Goal: Task Accomplishment & Management: Complete application form

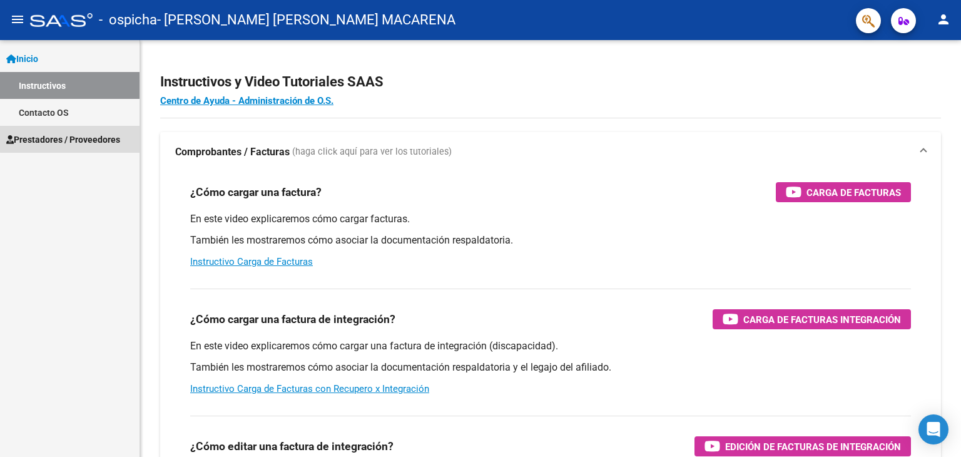
click at [83, 138] on span "Prestadores / Proveedores" at bounding box center [63, 140] width 114 height 14
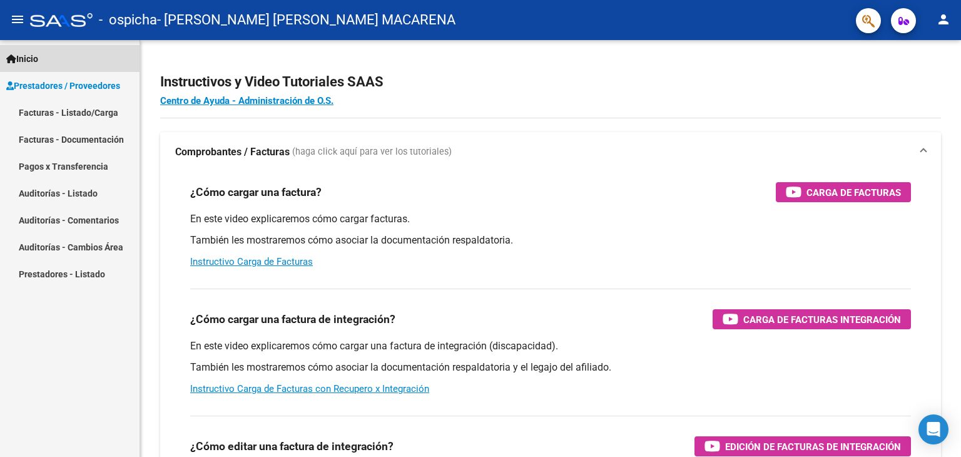
click at [32, 52] on span "Inicio" at bounding box center [22, 59] width 32 height 14
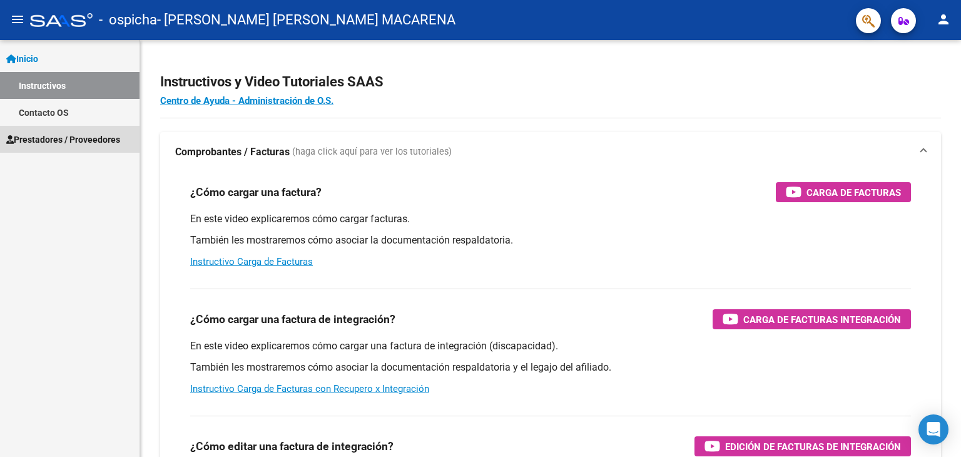
click at [45, 138] on span "Prestadores / Proveedores" at bounding box center [63, 140] width 114 height 14
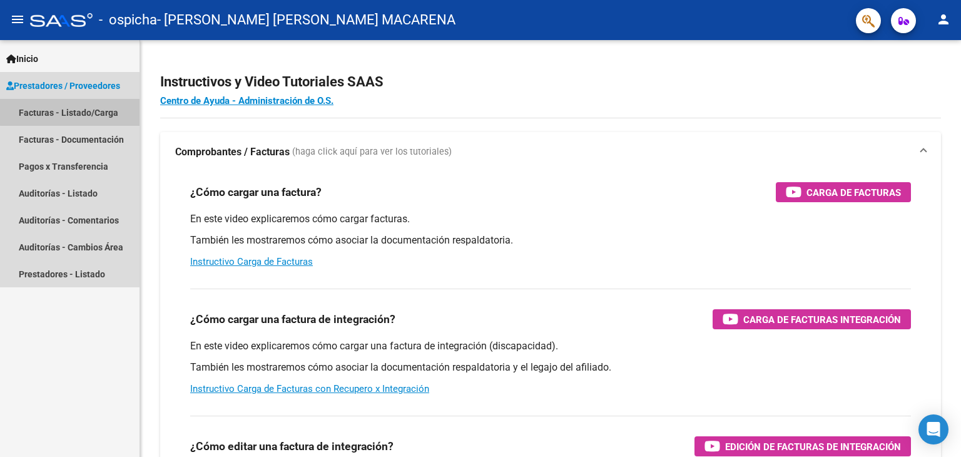
click at [70, 112] on link "Facturas - Listado/Carga" at bounding box center [70, 112] width 140 height 27
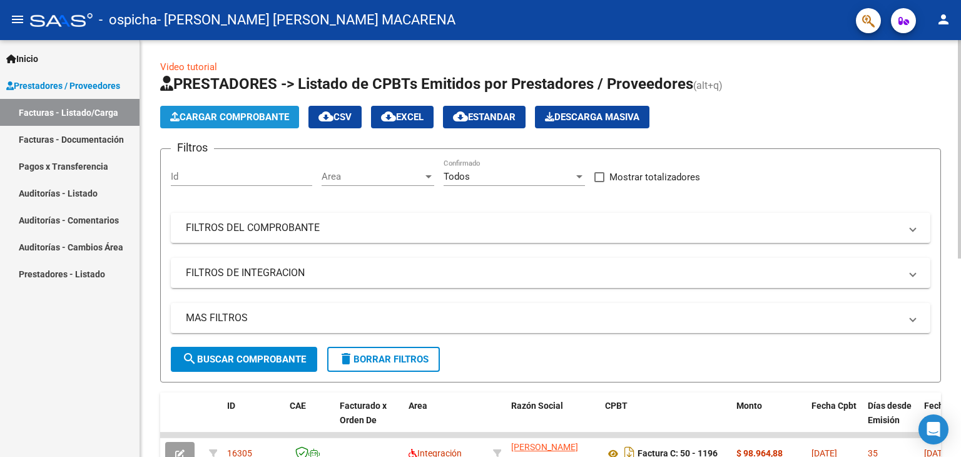
click at [258, 120] on span "Cargar Comprobante" at bounding box center [229, 116] width 119 height 11
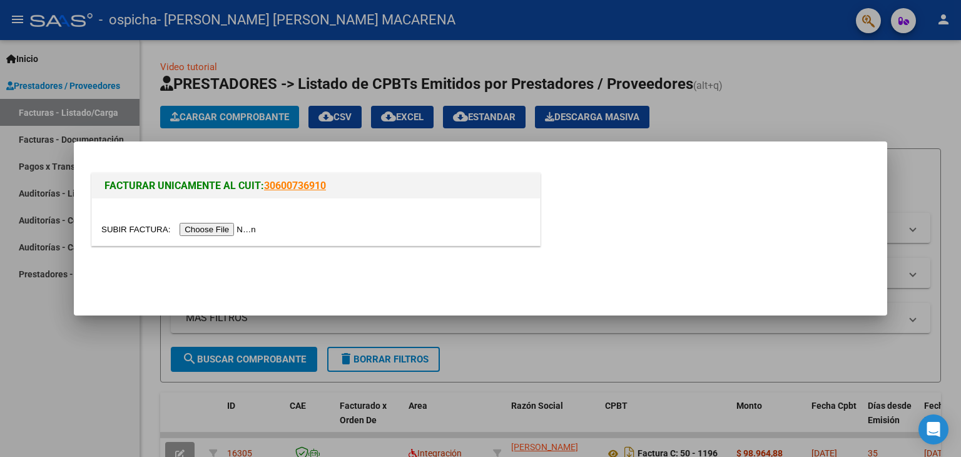
click at [236, 231] on input "file" at bounding box center [180, 229] width 158 height 13
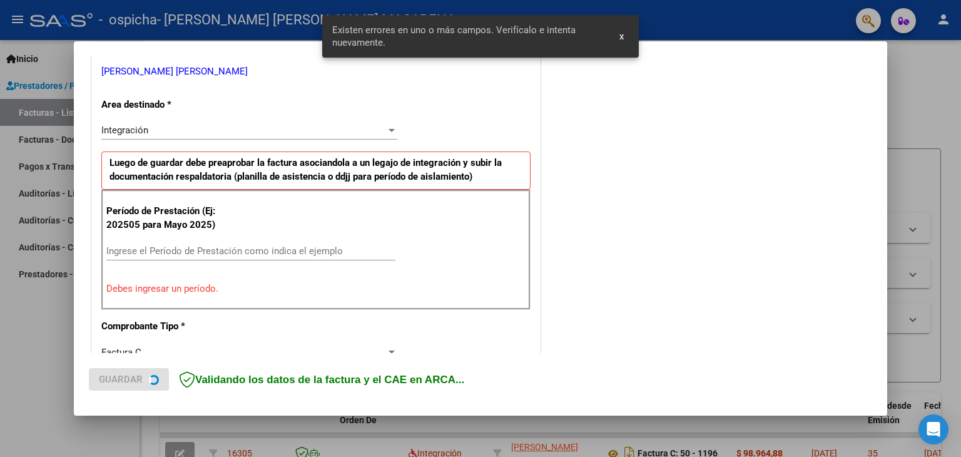
scroll to position [263, 0]
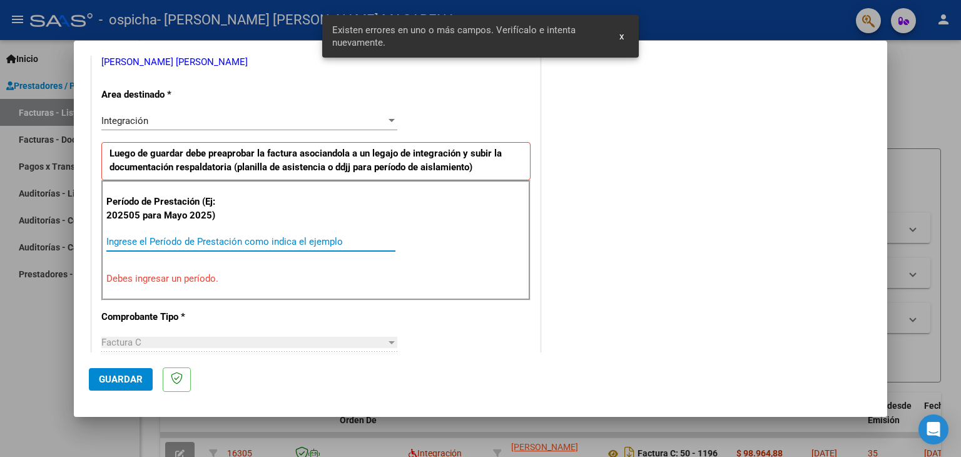
click at [283, 241] on input "Ingrese el Período de Prestación como indica el ejemplo" at bounding box center [250, 241] width 289 height 11
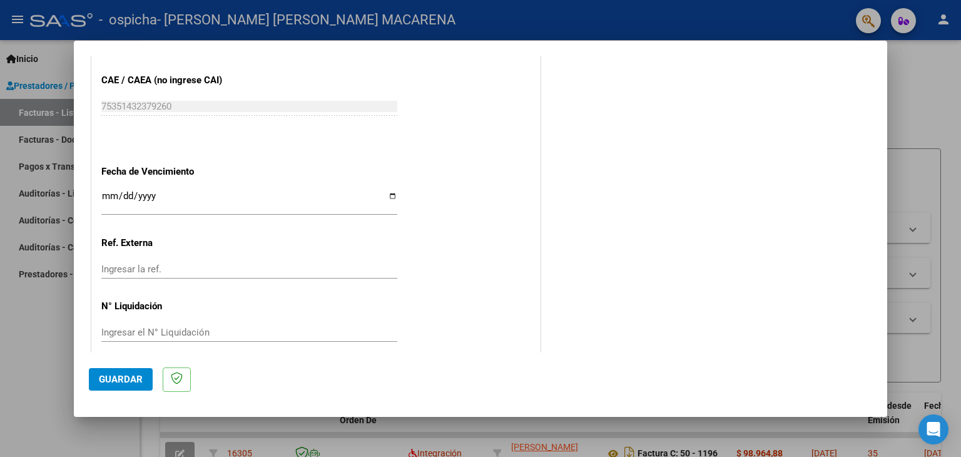
scroll to position [803, 0]
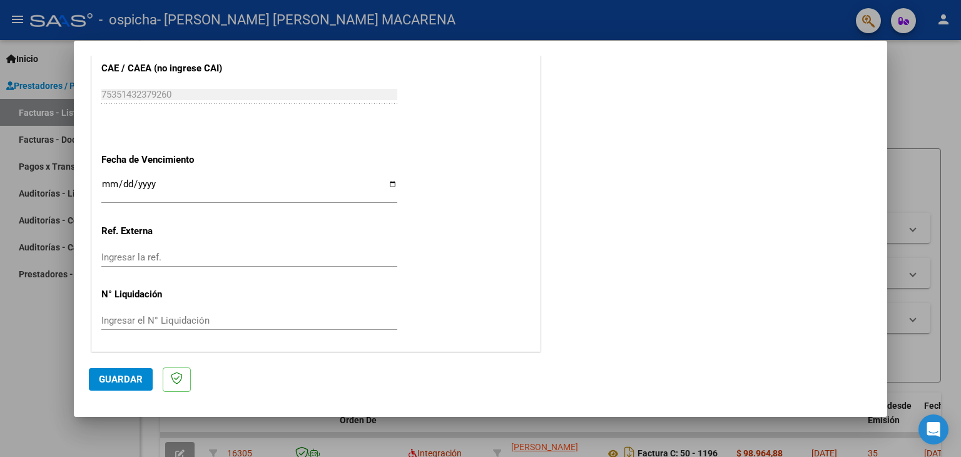
type input "202508"
click at [385, 188] on input "Ingresar la fecha" at bounding box center [249, 189] width 296 height 20
click at [388, 183] on input "Ingresar la fecha" at bounding box center [249, 189] width 296 height 20
type input "[DATE]"
click at [112, 383] on span "Guardar" at bounding box center [121, 379] width 44 height 11
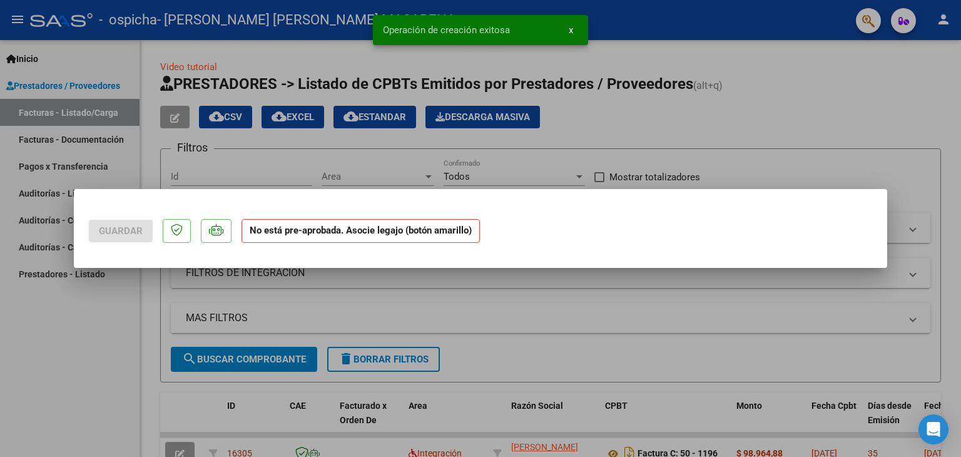
scroll to position [0, 0]
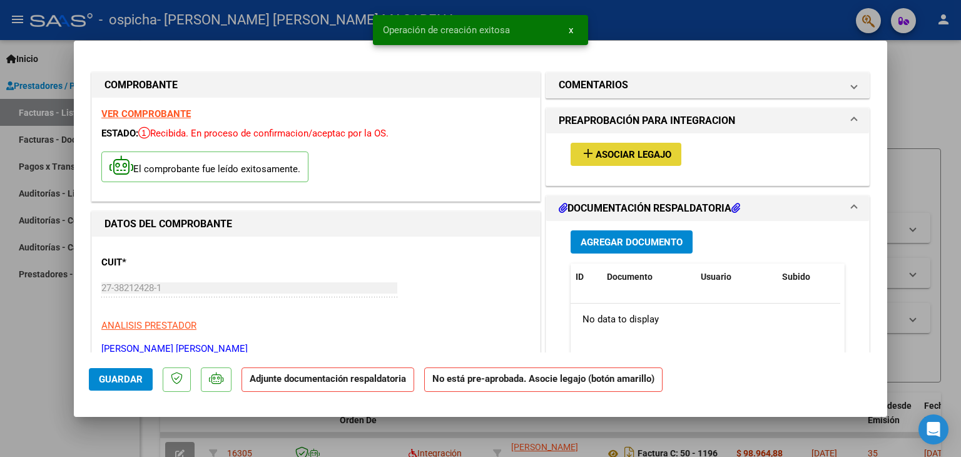
click at [602, 146] on button "add Asociar Legajo" at bounding box center [626, 154] width 111 height 23
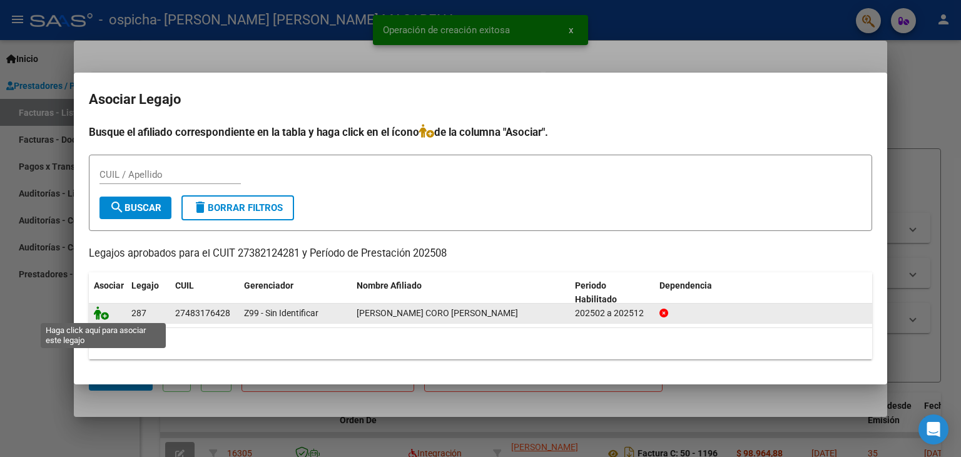
click at [100, 314] on icon at bounding box center [101, 313] width 15 height 14
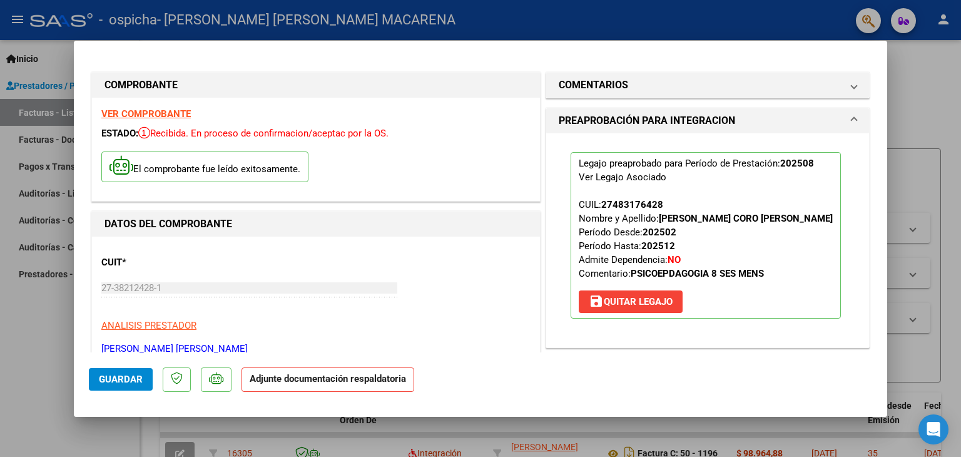
scroll to position [215, 0]
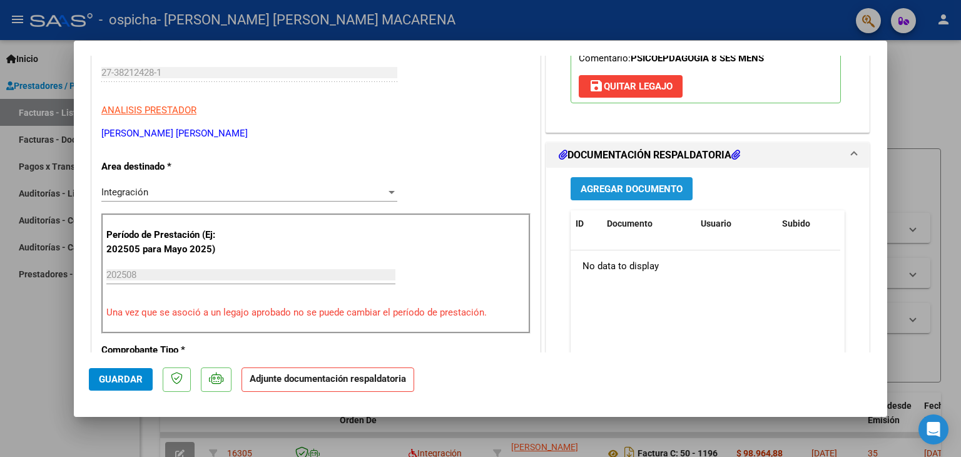
click at [651, 196] on button "Agregar Documento" at bounding box center [632, 188] width 122 height 23
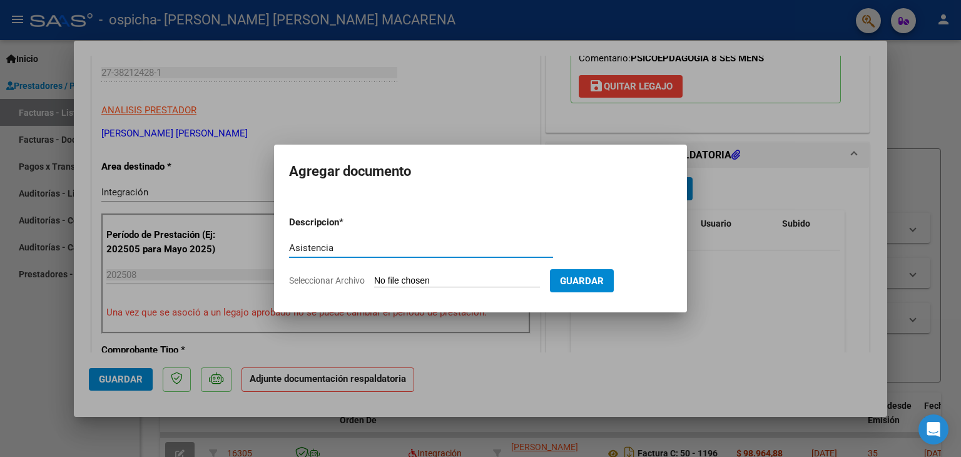
type input "Asistencia"
click at [441, 278] on input "Seleccionar Archivo" at bounding box center [457, 281] width 166 height 12
type input "C:\fakepath\Planilla asistencia agosto.pdf"
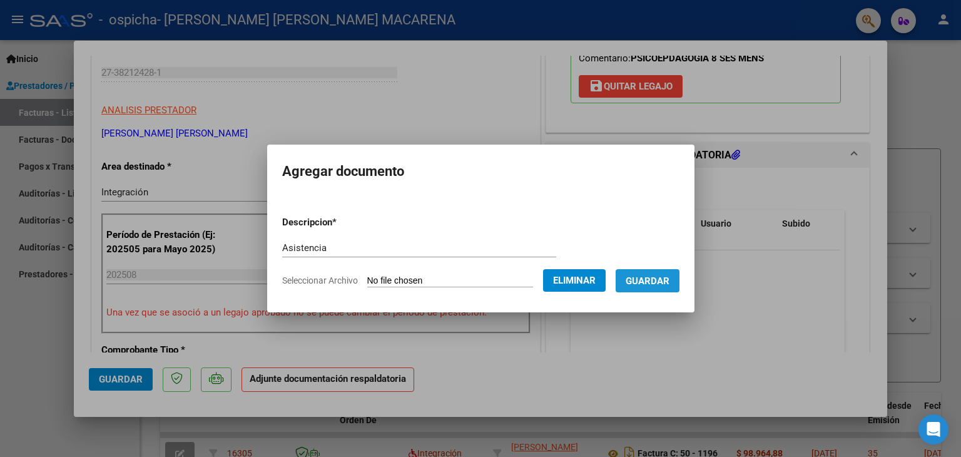
click at [668, 285] on span "Guardar" at bounding box center [648, 280] width 44 height 11
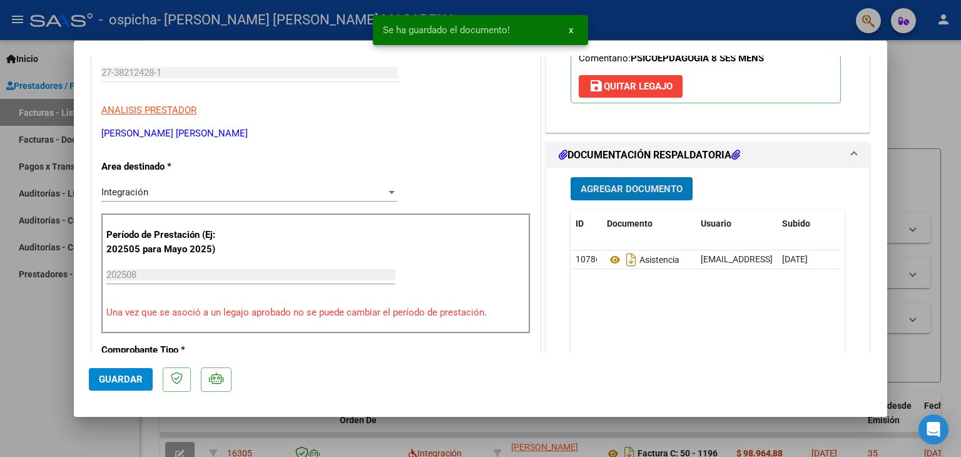
click at [118, 379] on span "Guardar" at bounding box center [121, 379] width 44 height 11
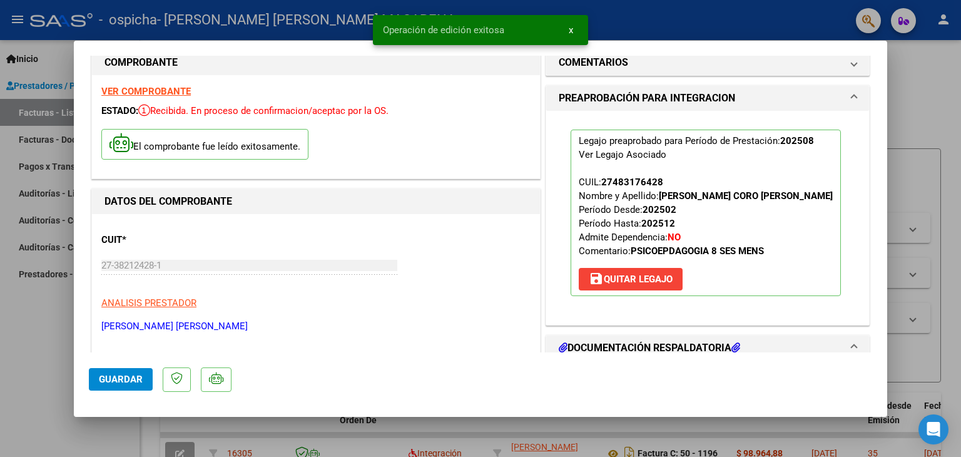
scroll to position [0, 0]
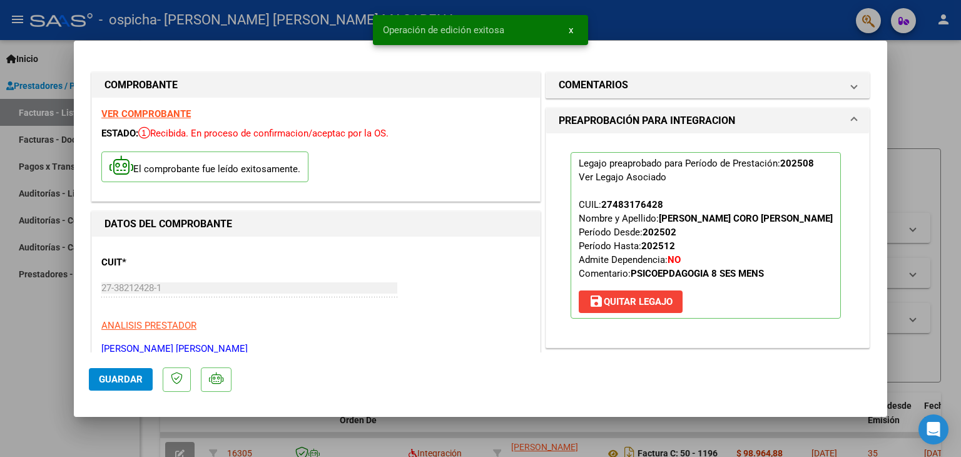
click at [934, 92] on div at bounding box center [480, 228] width 961 height 457
type input "$ 0,00"
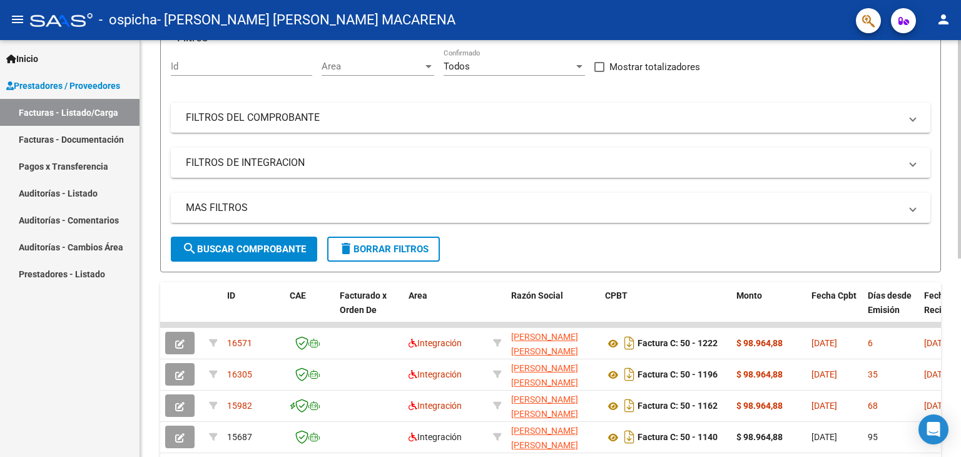
scroll to position [110, 0]
